Goal: Task Accomplishment & Management: Manage account settings

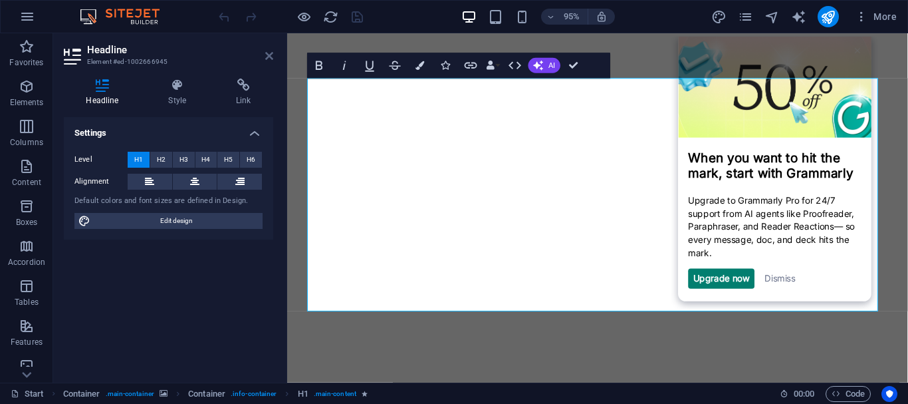
click at [267, 56] on icon at bounding box center [269, 56] width 8 height 11
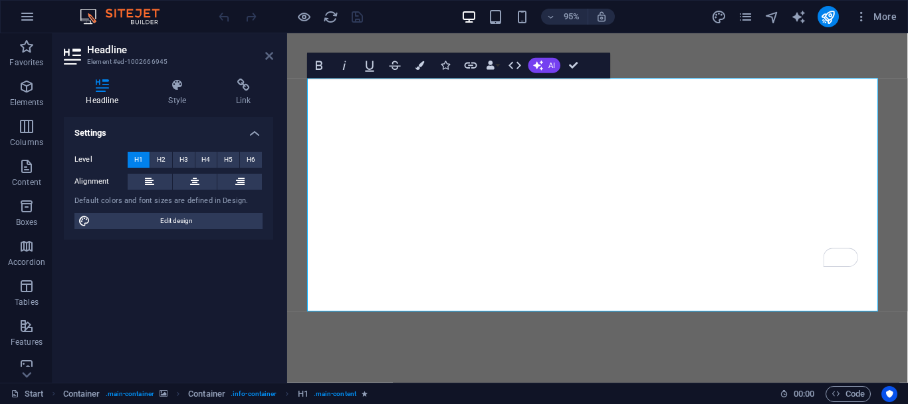
click at [270, 57] on icon at bounding box center [269, 56] width 8 height 11
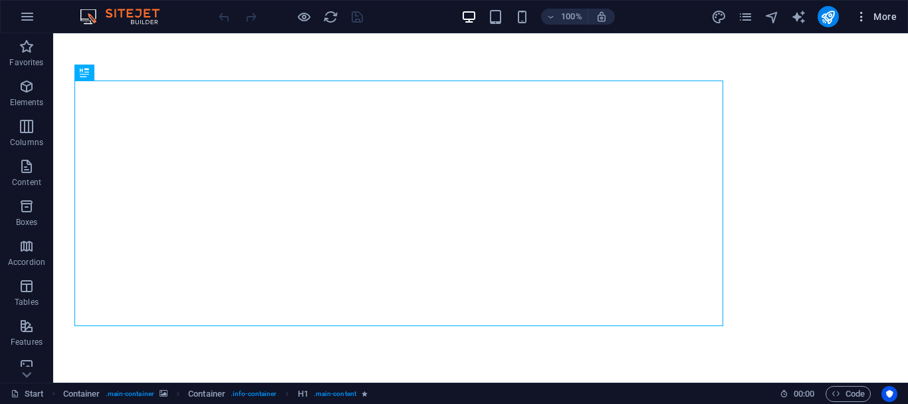
click at [862, 13] on icon "button" at bounding box center [861, 16] width 13 height 13
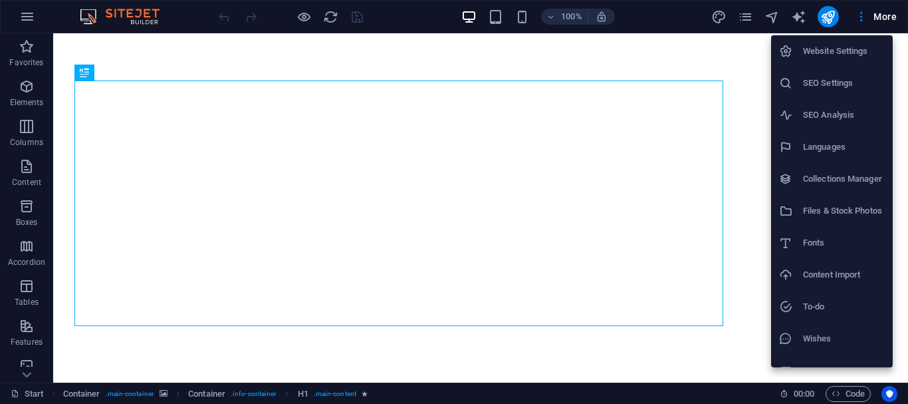
click at [832, 49] on h6 "Website Settings" at bounding box center [844, 51] width 82 height 16
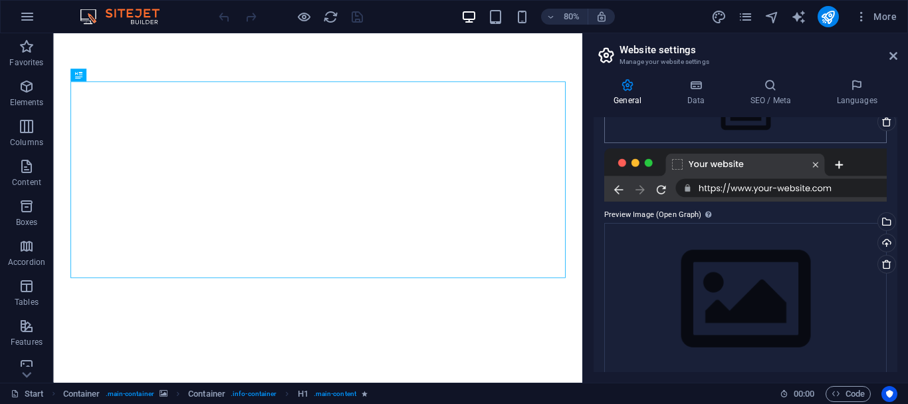
scroll to position [185, 0]
click at [778, 188] on div at bounding box center [745, 174] width 283 height 53
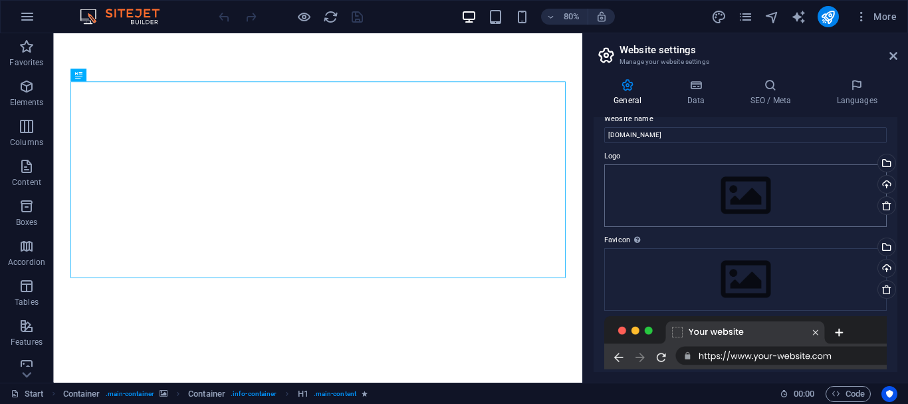
scroll to position [0, 0]
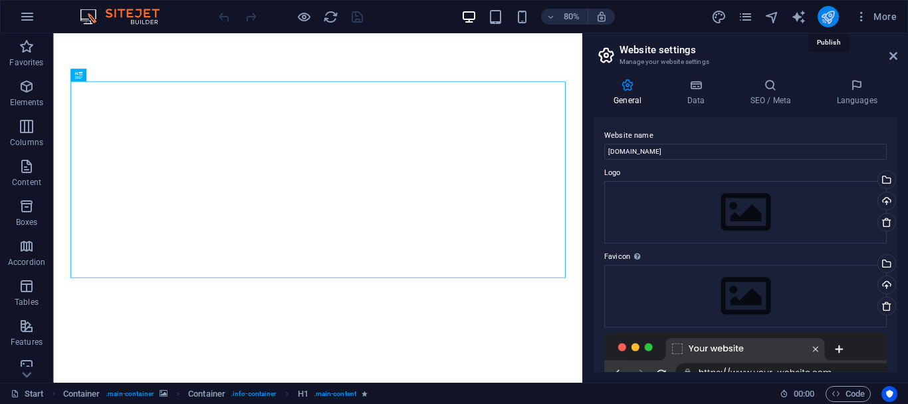
click at [828, 15] on icon "publish" at bounding box center [827, 16] width 15 height 15
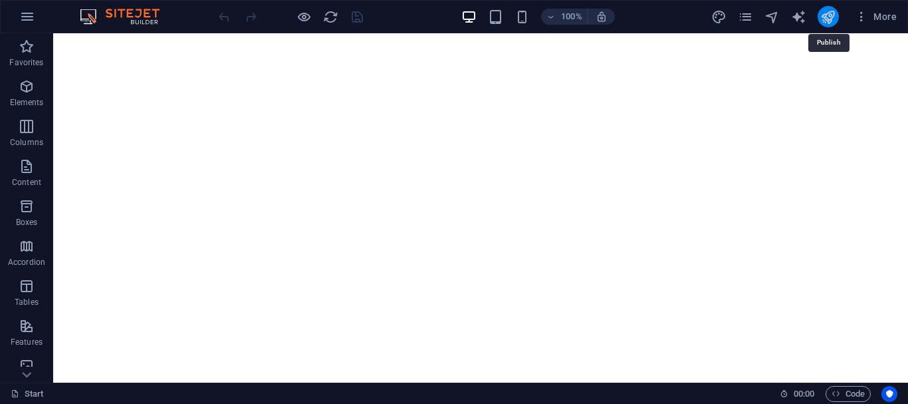
click at [828, 15] on icon "publish" at bounding box center [827, 16] width 15 height 15
